Goal: Navigation & Orientation: Find specific page/section

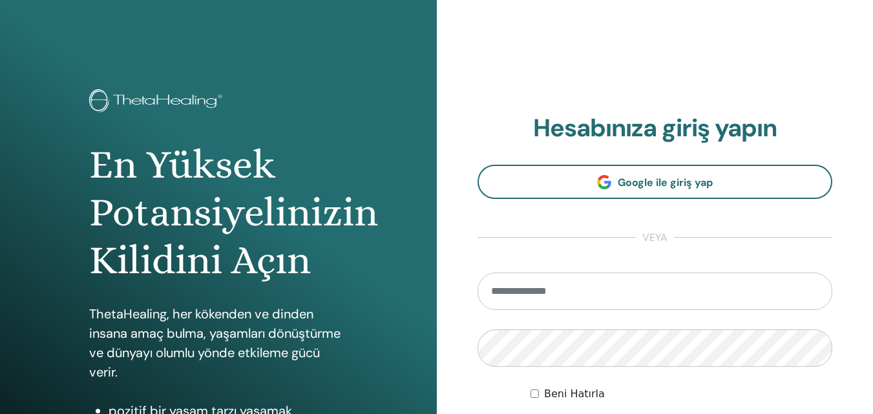
click at [592, 303] on input "email" at bounding box center [654, 291] width 355 height 37
type input "**********"
click at [555, 397] on label "Beni Hatırla" at bounding box center [574, 394] width 61 height 16
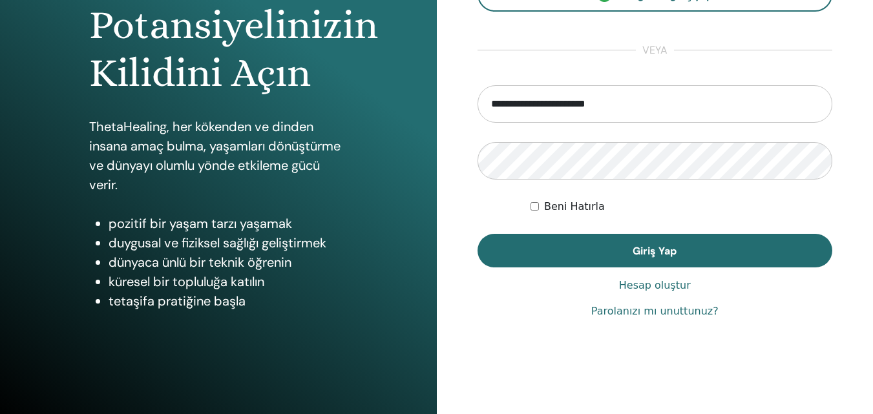
scroll to position [189, 0]
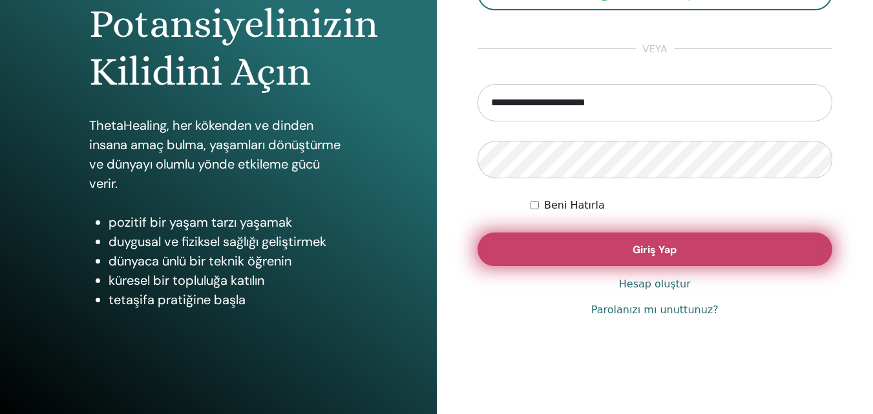
click at [685, 266] on button "Giriş Yap" at bounding box center [654, 250] width 355 height 34
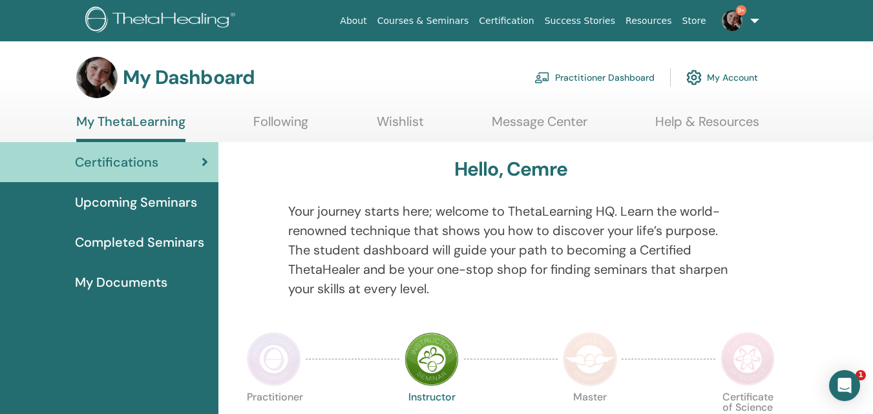
drag, startPoint x: 882, startPoint y: 44, endPoint x: 793, endPoint y: 231, distance: 207.5
click at [793, 231] on html "About Courses & Seminars Certification Success Stories Resources Store 9+ CY Ce…" at bounding box center [436, 207] width 873 height 414
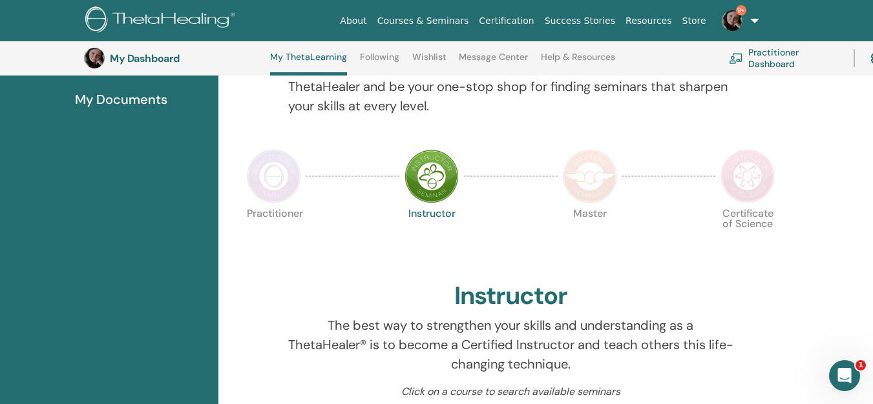
scroll to position [206, 0]
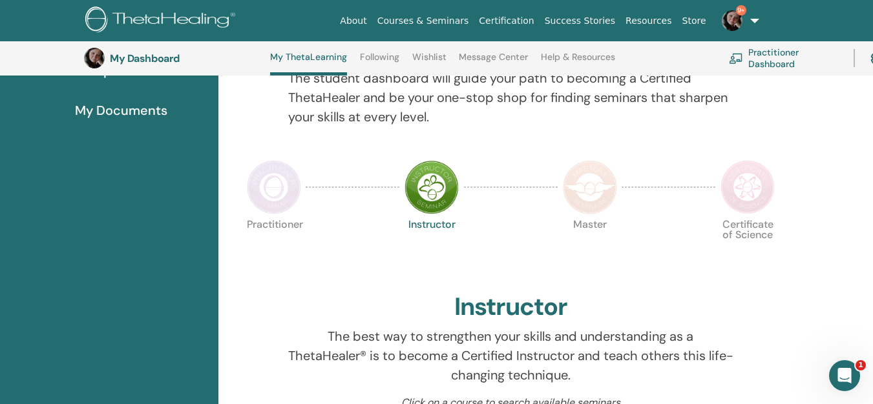
click at [578, 191] on img at bounding box center [590, 187] width 54 height 54
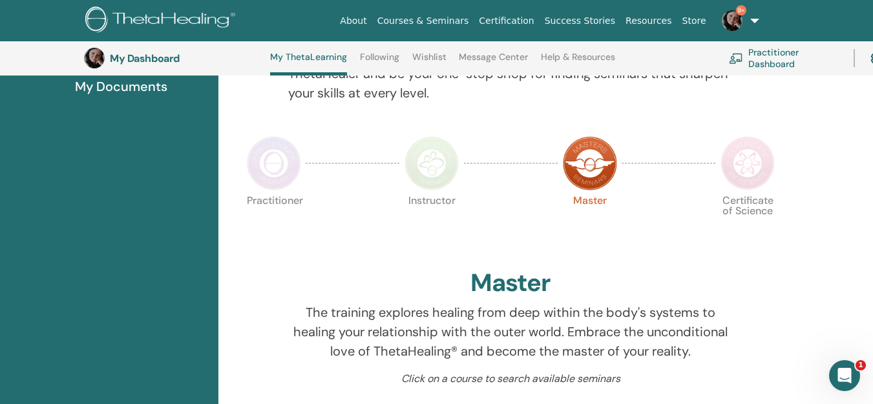
scroll to position [227, 0]
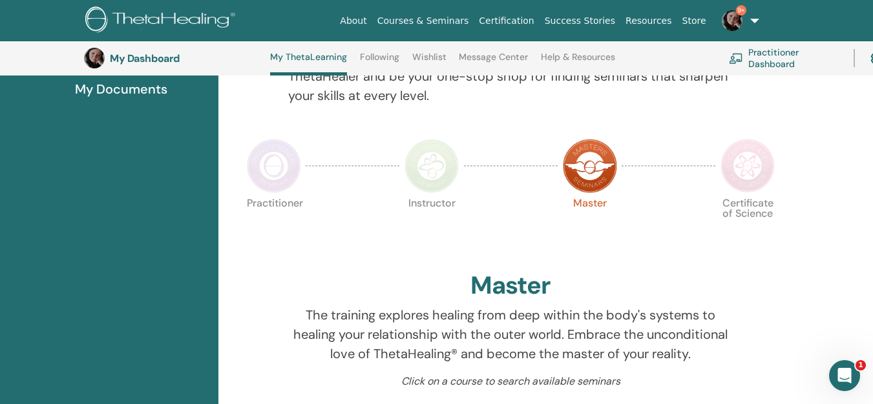
click at [748, 165] on img at bounding box center [747, 166] width 54 height 54
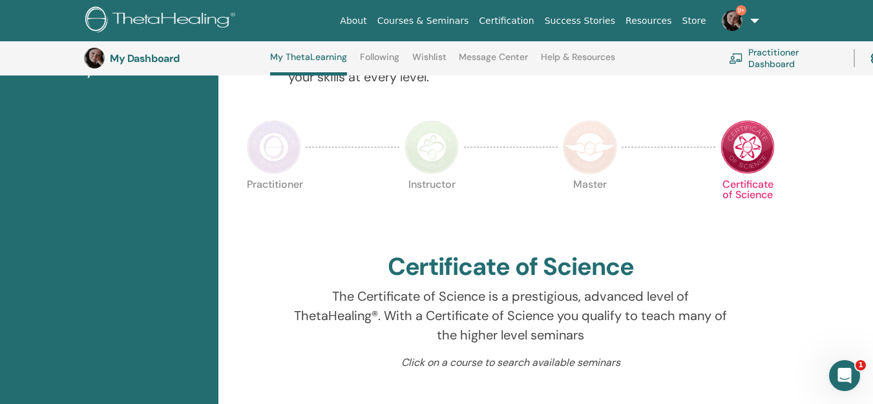
scroll to position [227, 0]
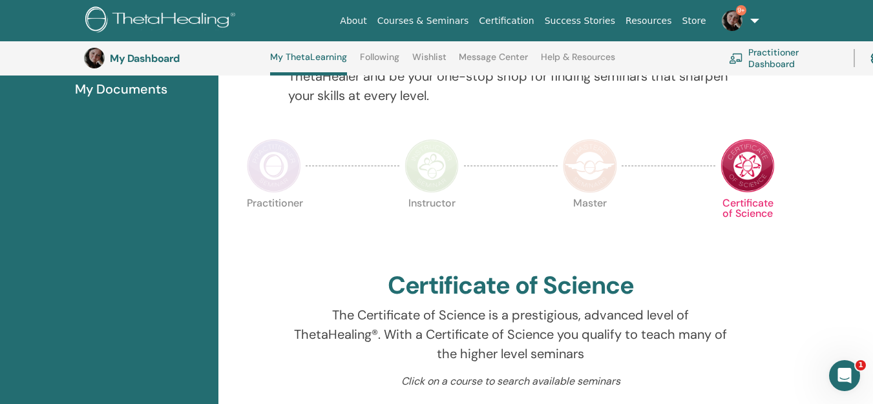
click at [279, 174] on img at bounding box center [274, 166] width 54 height 54
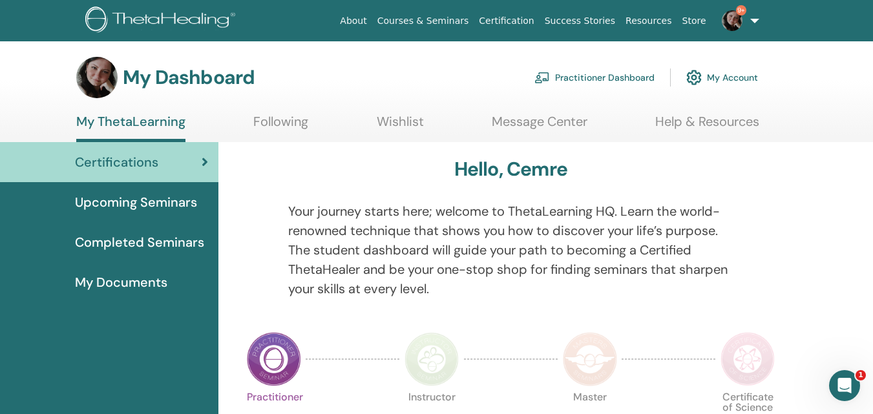
drag, startPoint x: 881, startPoint y: 19, endPoint x: 788, endPoint y: 174, distance: 180.8
click at [792, 176] on html "About Courses & Seminars Certification Success Stories Resources Store 9+ CY Ce…" at bounding box center [436, 207] width 873 height 414
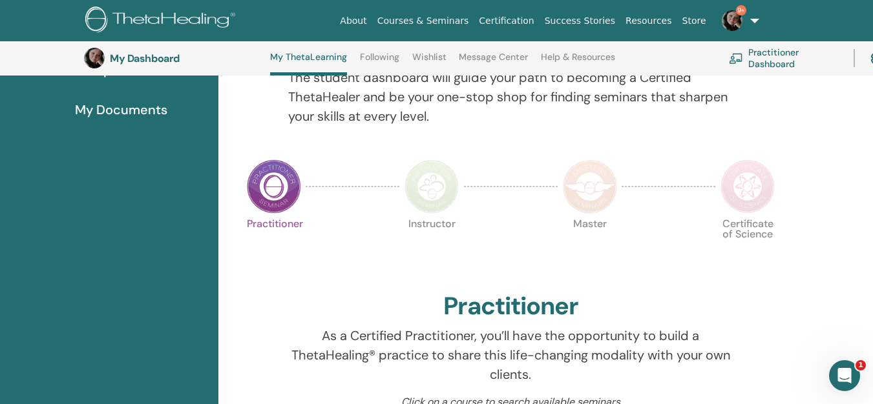
scroll to position [169, 0]
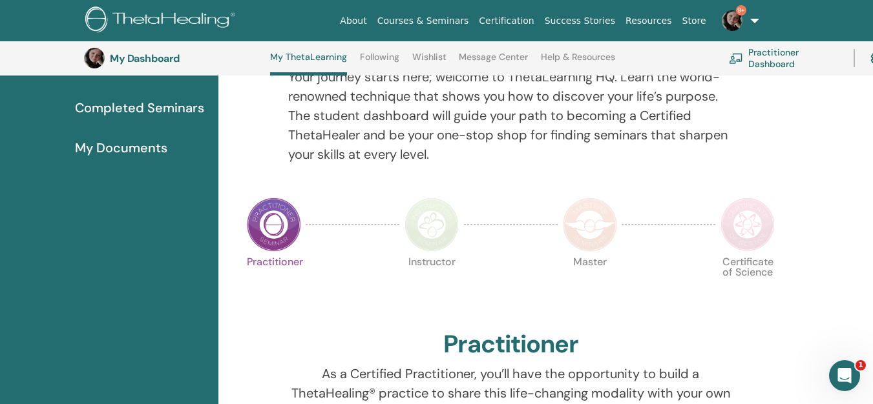
click at [428, 251] on img at bounding box center [431, 225] width 54 height 54
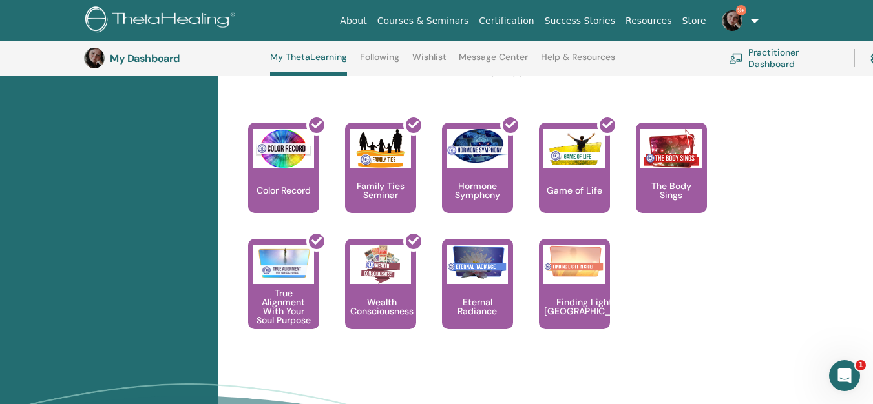
scroll to position [1402, 0]
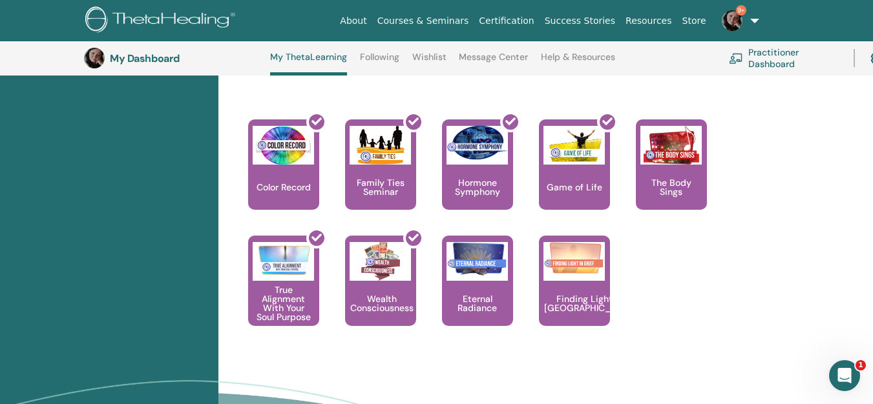
click at [732, 27] on img at bounding box center [732, 20] width 21 height 21
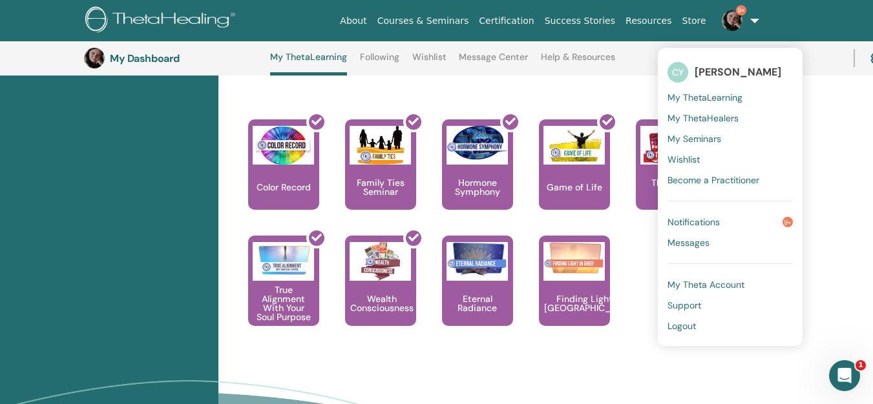
click at [698, 225] on span "Notifications" at bounding box center [693, 222] width 52 height 12
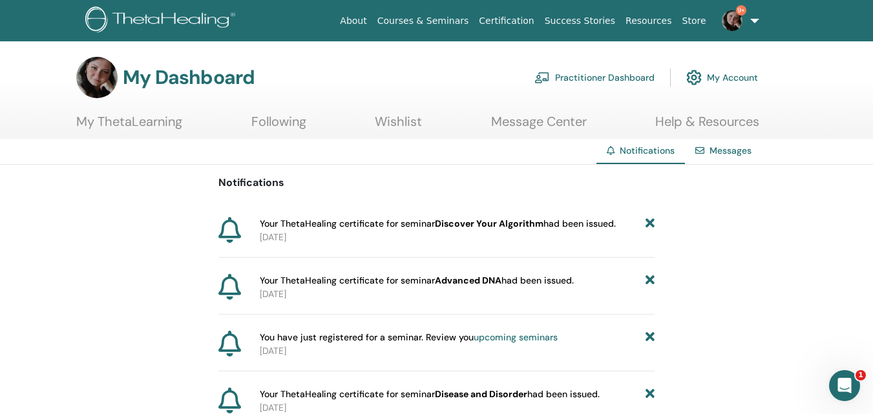
click at [733, 17] on img at bounding box center [732, 20] width 21 height 21
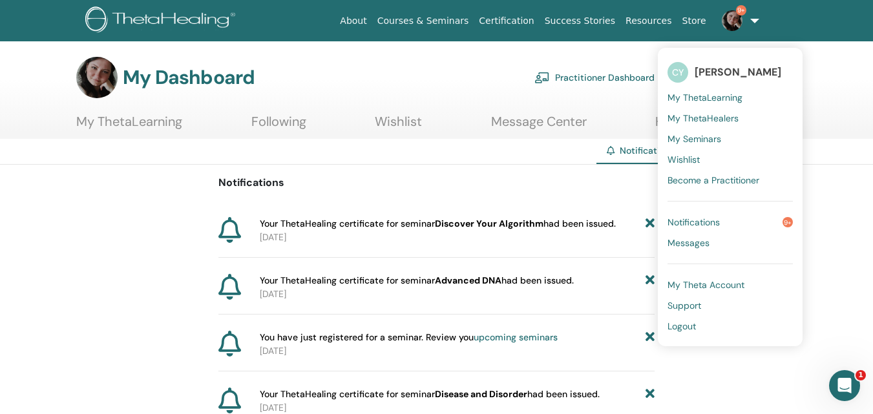
click at [708, 115] on span "My ThetaHealers" at bounding box center [702, 118] width 71 height 12
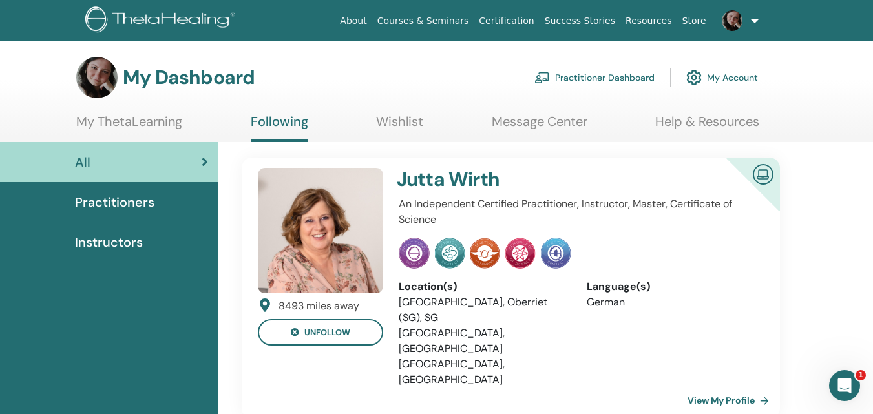
click at [744, 17] on span at bounding box center [731, 20] width 31 height 10
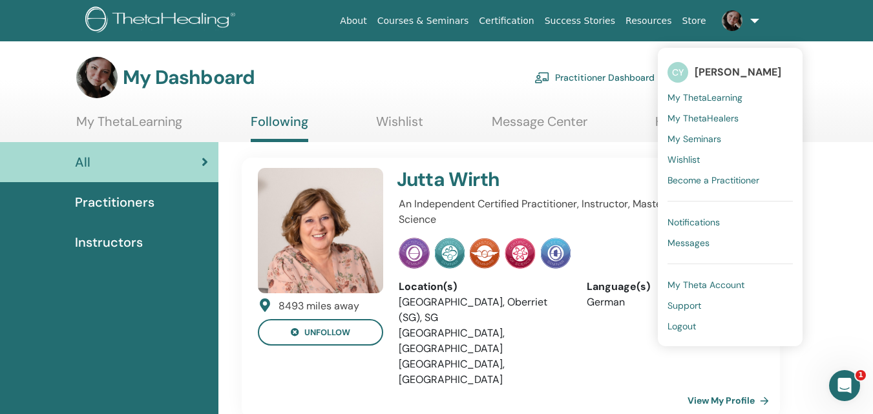
click at [705, 138] on span "My Seminars" at bounding box center [694, 139] width 54 height 12
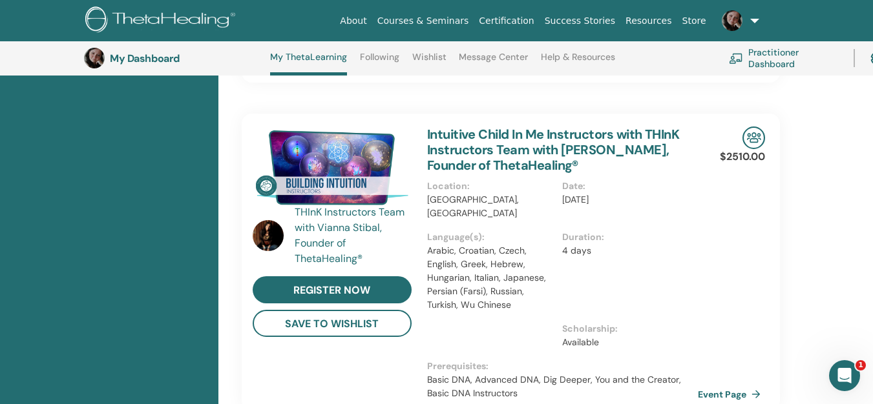
scroll to position [711, 0]
